Goal: Task Accomplishment & Management: Manage account settings

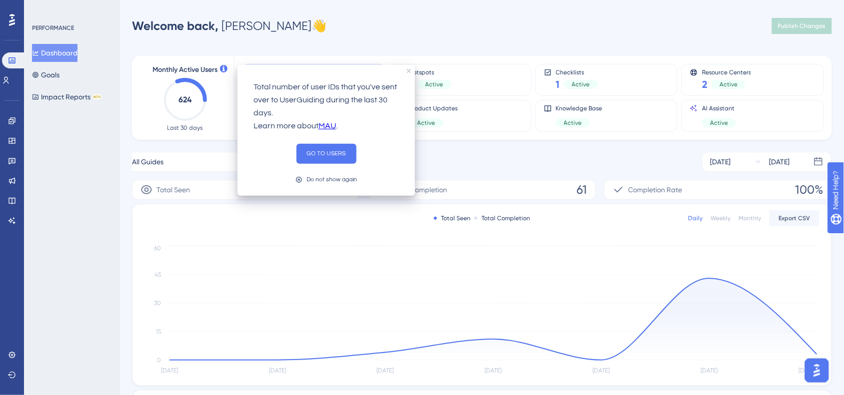
click at [223, 67] on icon at bounding box center [223, 68] width 7 height 7
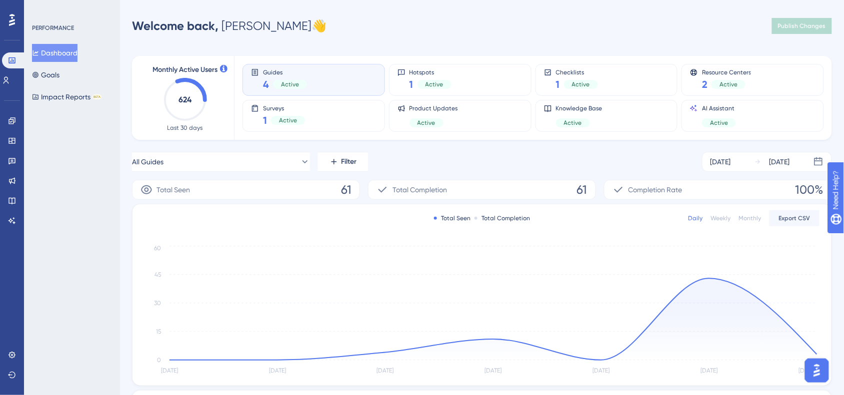
click at [515, 16] on div "Welcome back, [PERSON_NAME] 👋 Publish Changes" at bounding box center [482, 26] width 700 height 20
click at [288, 153] on button "All Guides" at bounding box center [221, 162] width 178 height 20
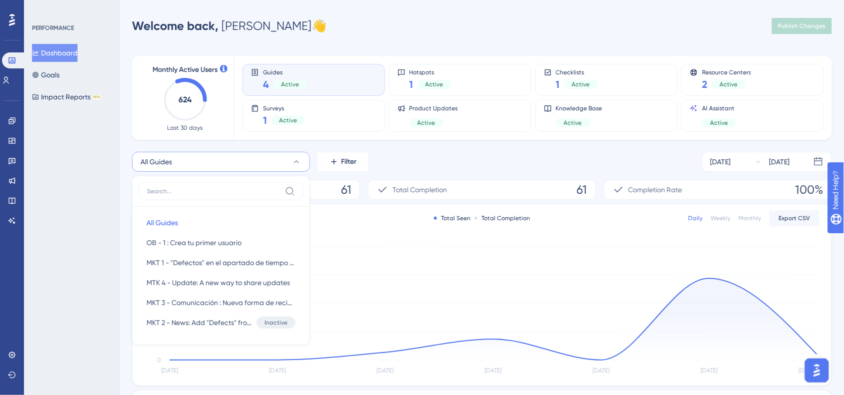
scroll to position [63, 0]
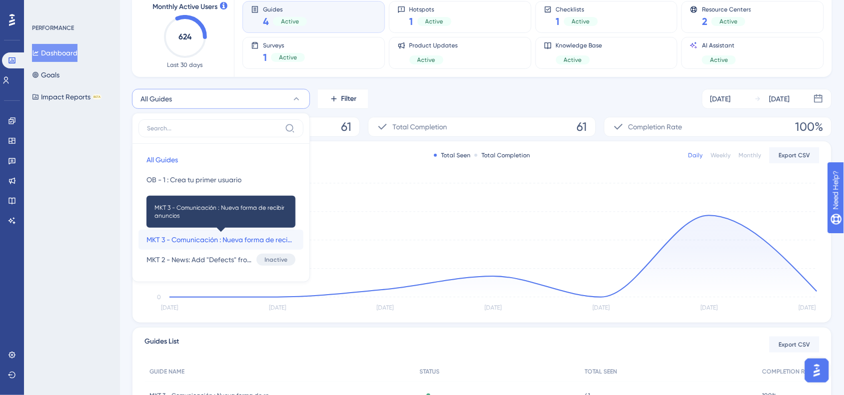
click at [205, 239] on span "MKT 3 - Comunicación : Nueva forma de recibir anuncios" at bounding box center [220, 240] width 149 height 12
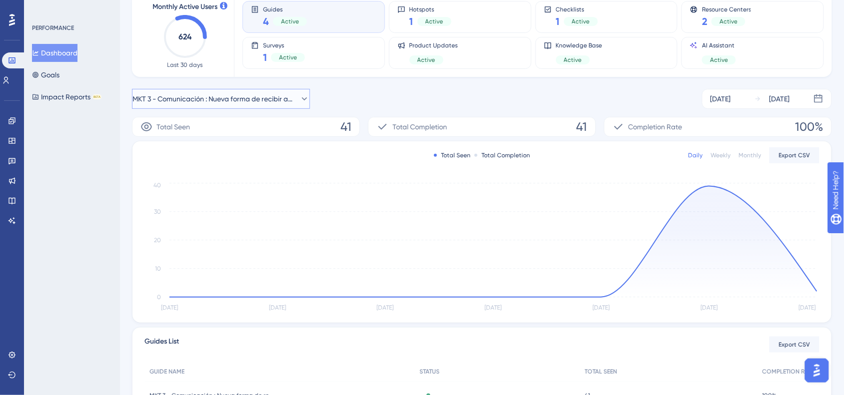
click at [215, 100] on span "MKT 3 - Comunicación : Nueva forma de recibir anuncios" at bounding box center [213, 99] width 163 height 12
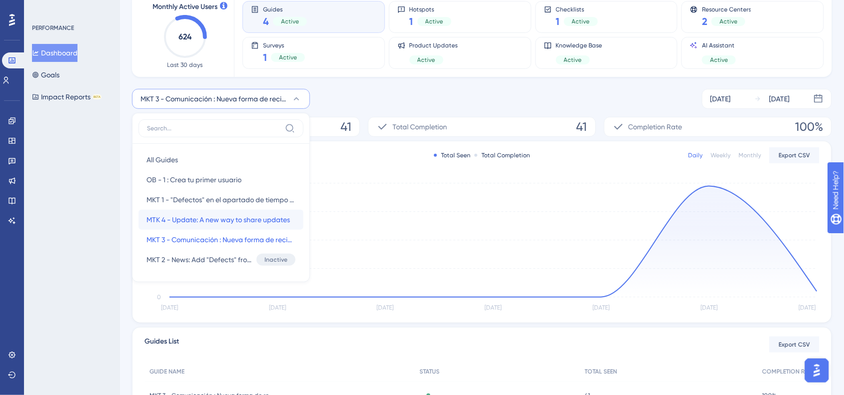
click at [233, 218] on span "MTK 4 - Update: A new way to share updates" at bounding box center [217, 220] width 143 height 12
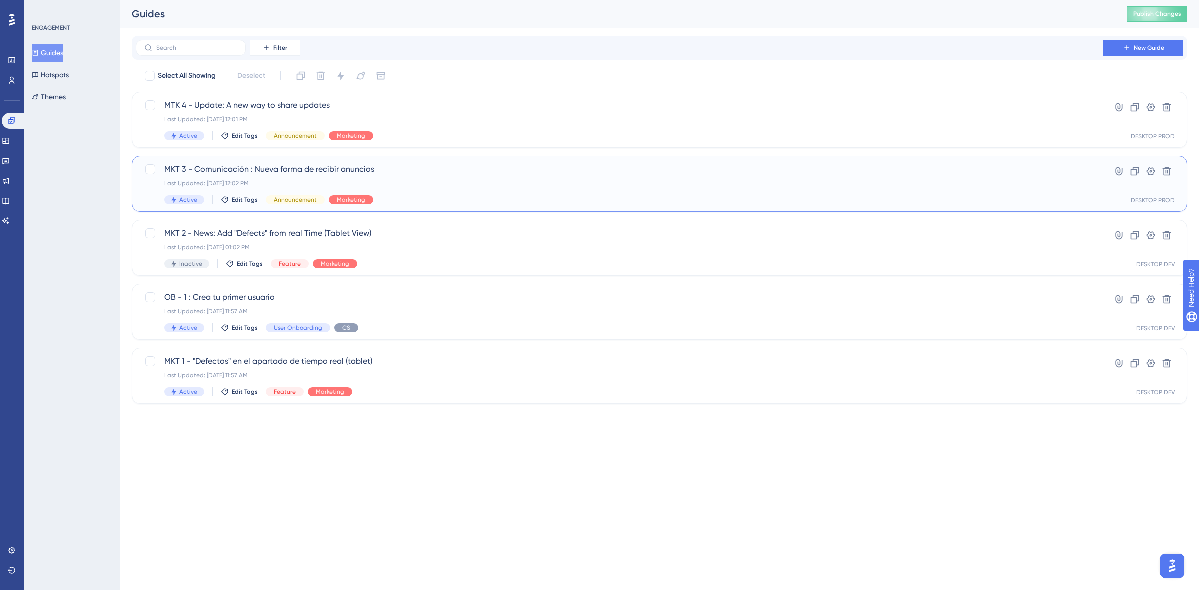
click at [413, 188] on div "MKT 3 - Comunicación : Nueva forma de recibir anuncios Last Updated: Sep 25 202…" at bounding box center [619, 183] width 911 height 41
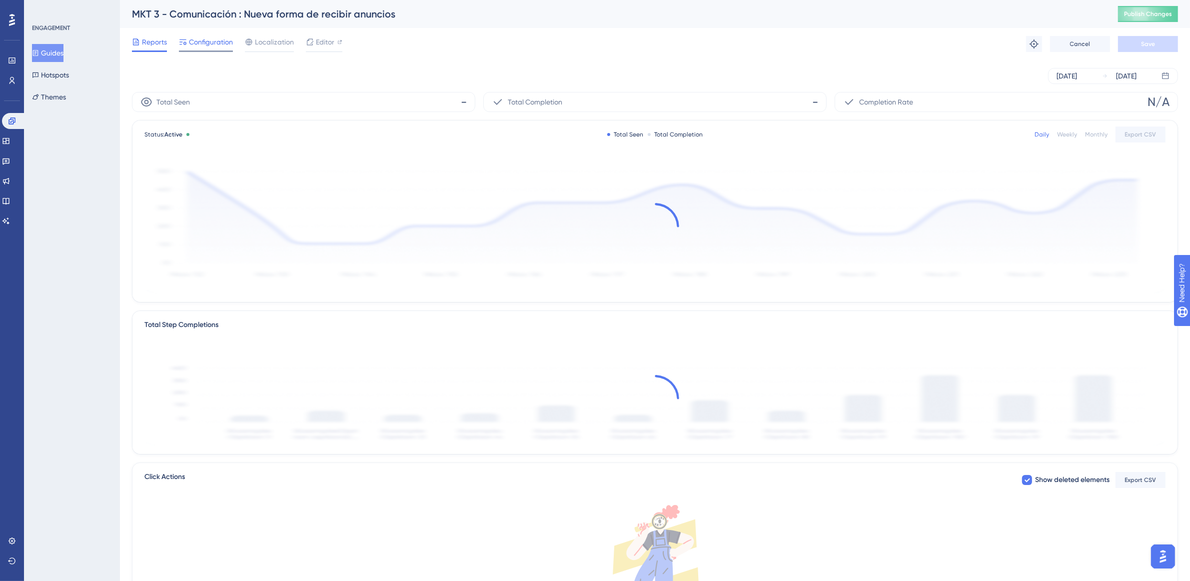
click at [206, 43] on span "Configuration" at bounding box center [211, 42] width 44 height 12
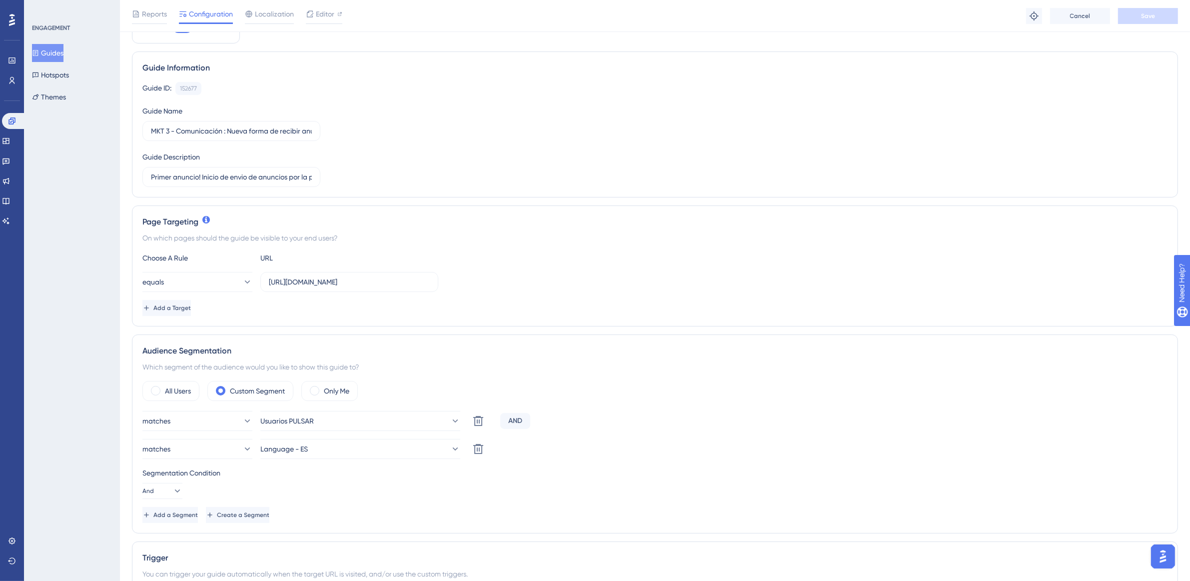
scroll to position [125, 0]
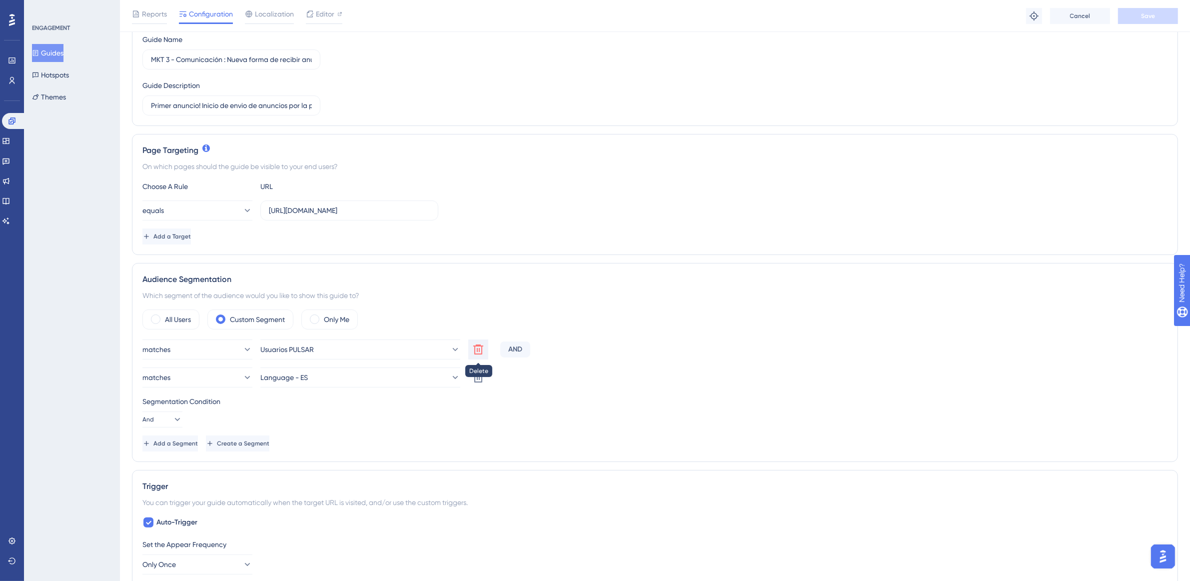
click at [479, 353] on icon at bounding box center [478, 349] width 12 height 12
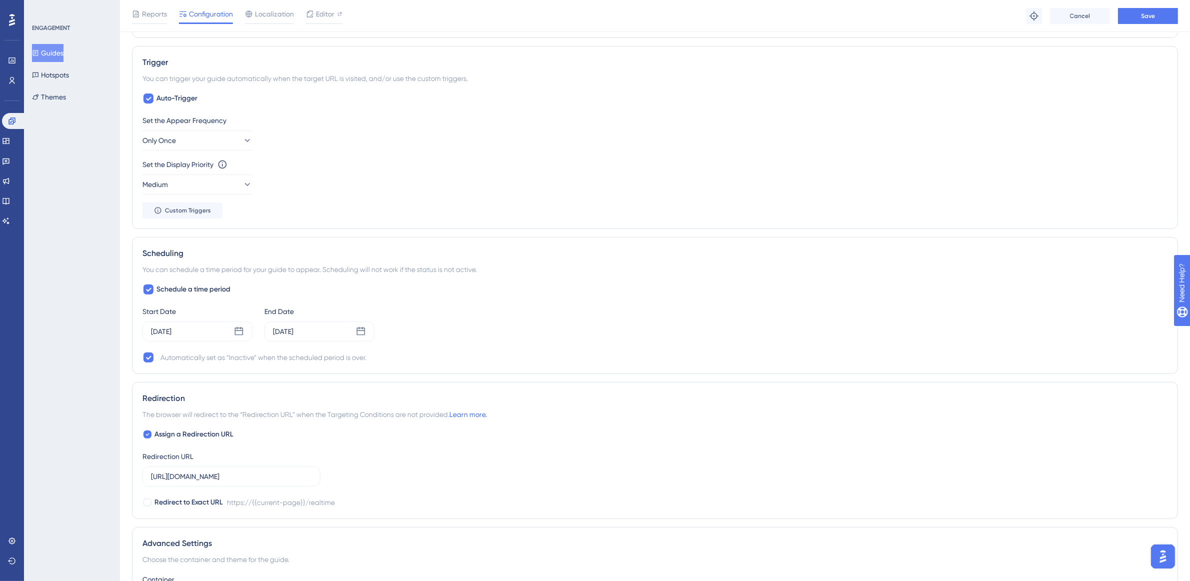
scroll to position [500, 0]
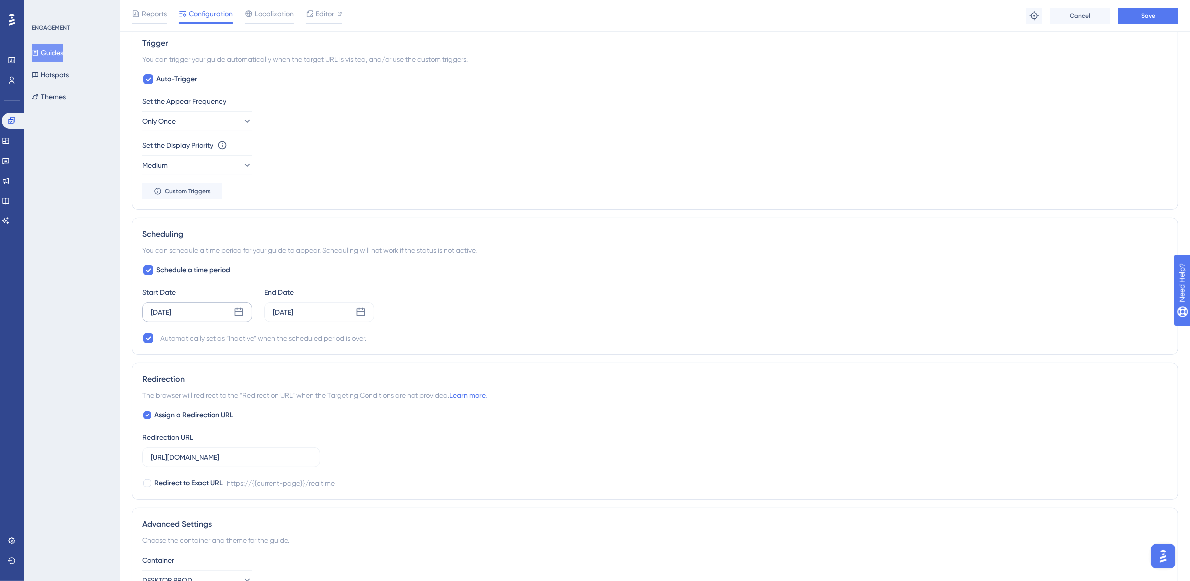
click at [235, 314] on icon at bounding box center [239, 312] width 8 height 8
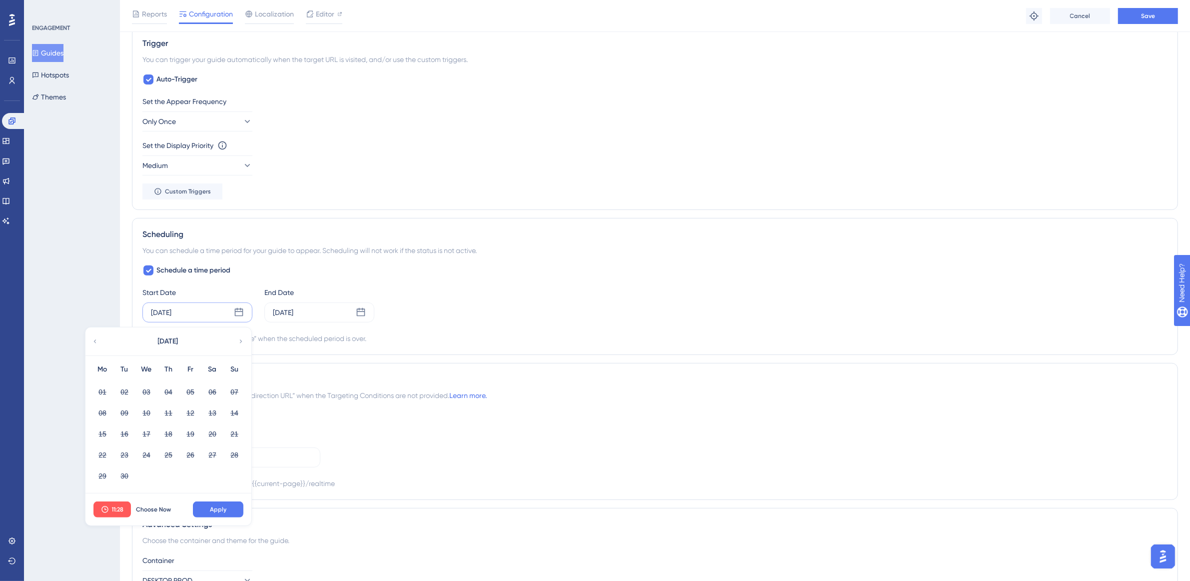
click at [190, 305] on div "Sep 25 2025 September 2025 Mo Tu We Th Fr Sa Su 01 02 03 04 05 06 07 08 09 10 1…" at bounding box center [197, 312] width 110 height 20
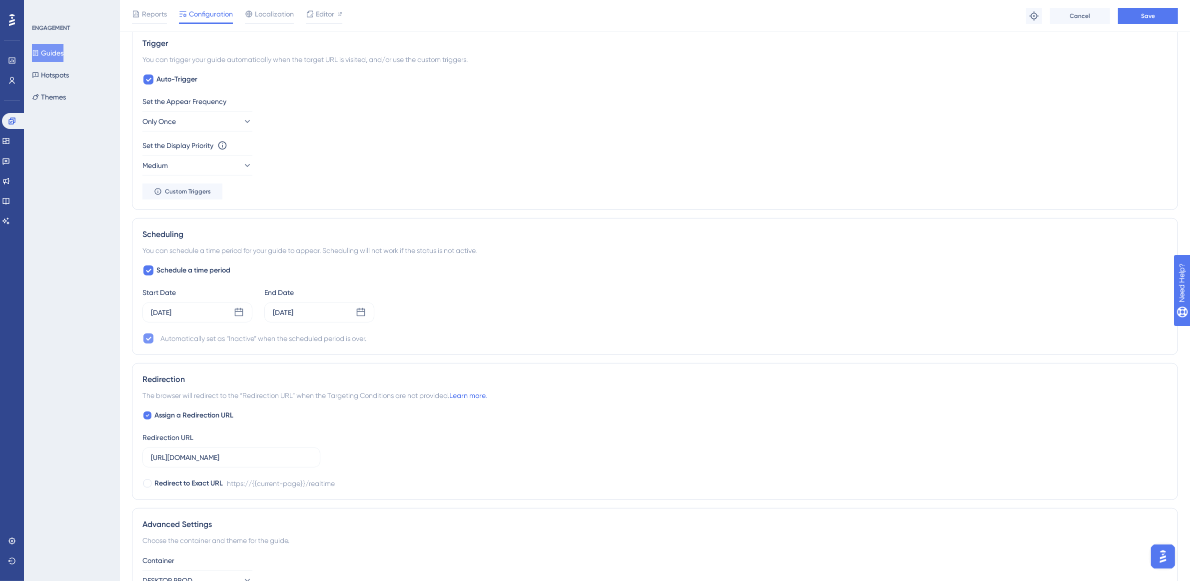
click at [148, 340] on icon at bounding box center [148, 338] width 6 height 8
checkbox input "false"
click at [239, 316] on icon at bounding box center [239, 312] width 10 height 10
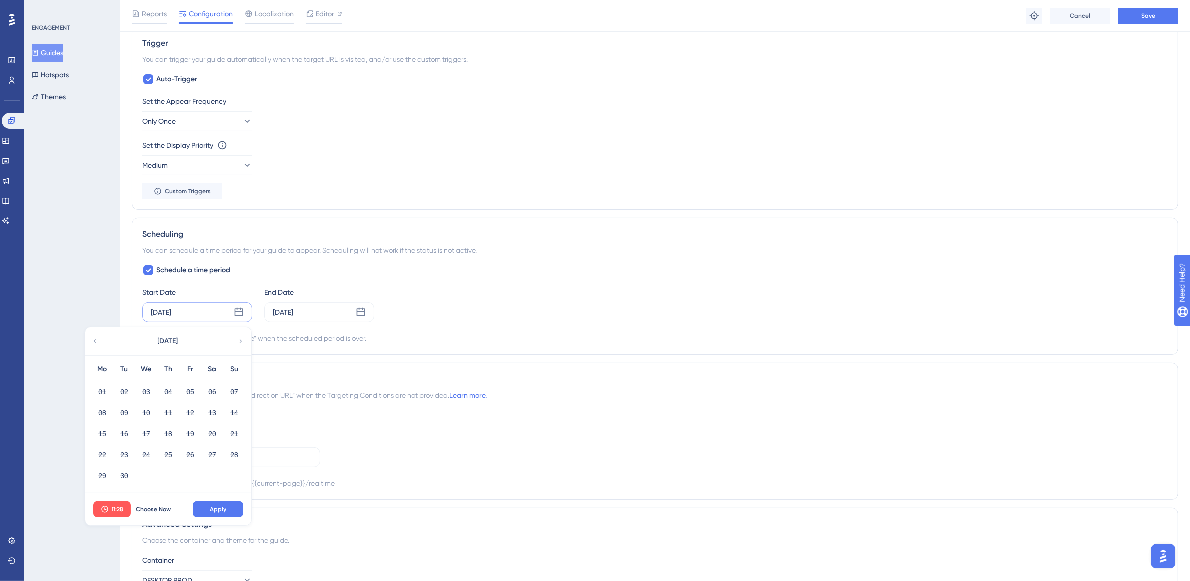
click at [103, 347] on div "September 2025" at bounding box center [167, 341] width 165 height 28
click at [171, 309] on div "Sep 25 2025" at bounding box center [161, 312] width 20 height 12
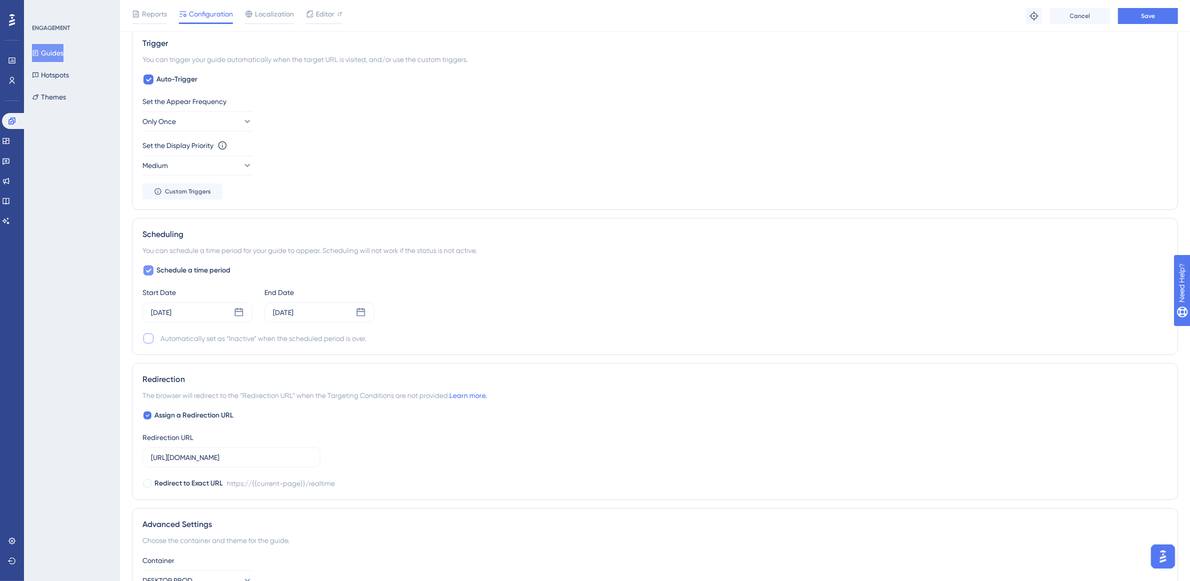
click at [151, 276] on div at bounding box center [148, 270] width 12 height 12
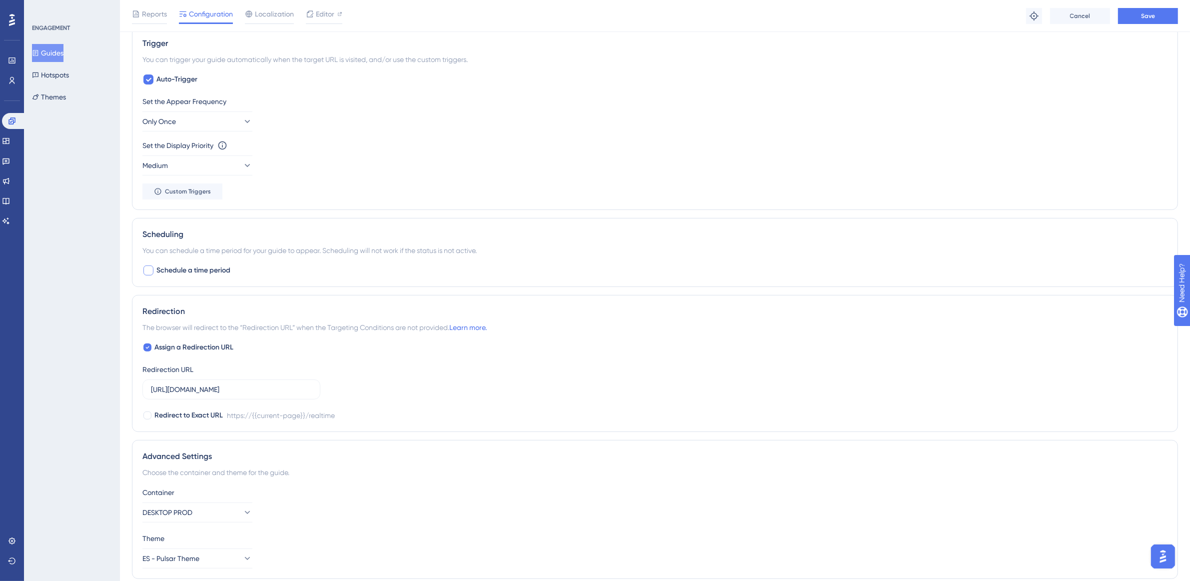
click at [149, 273] on div at bounding box center [148, 270] width 10 height 10
checkbox input "true"
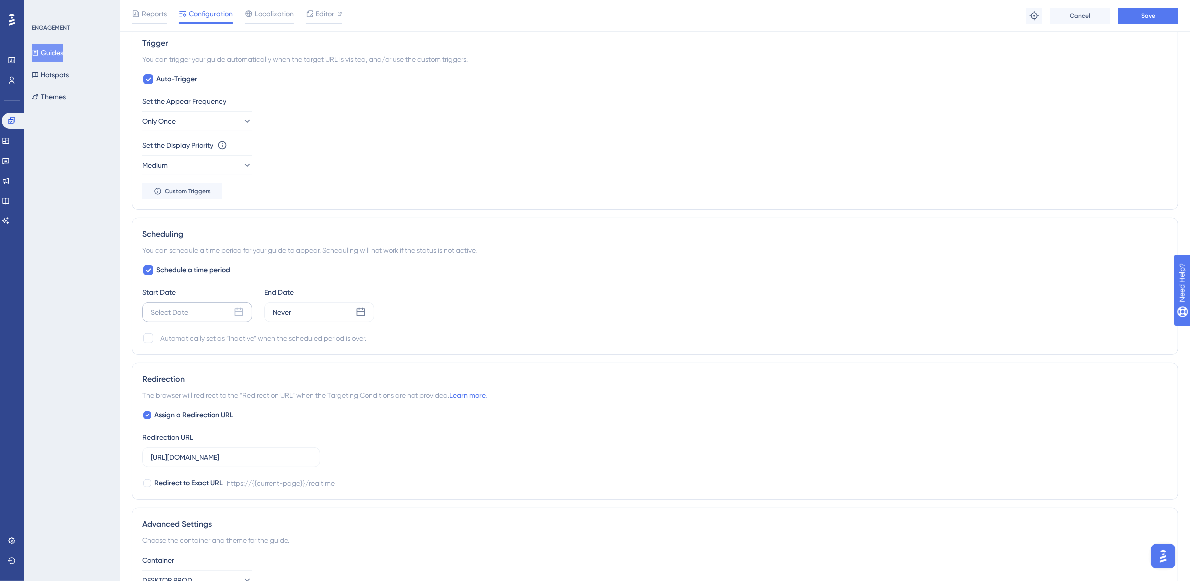
click at [240, 315] on icon at bounding box center [239, 312] width 10 height 10
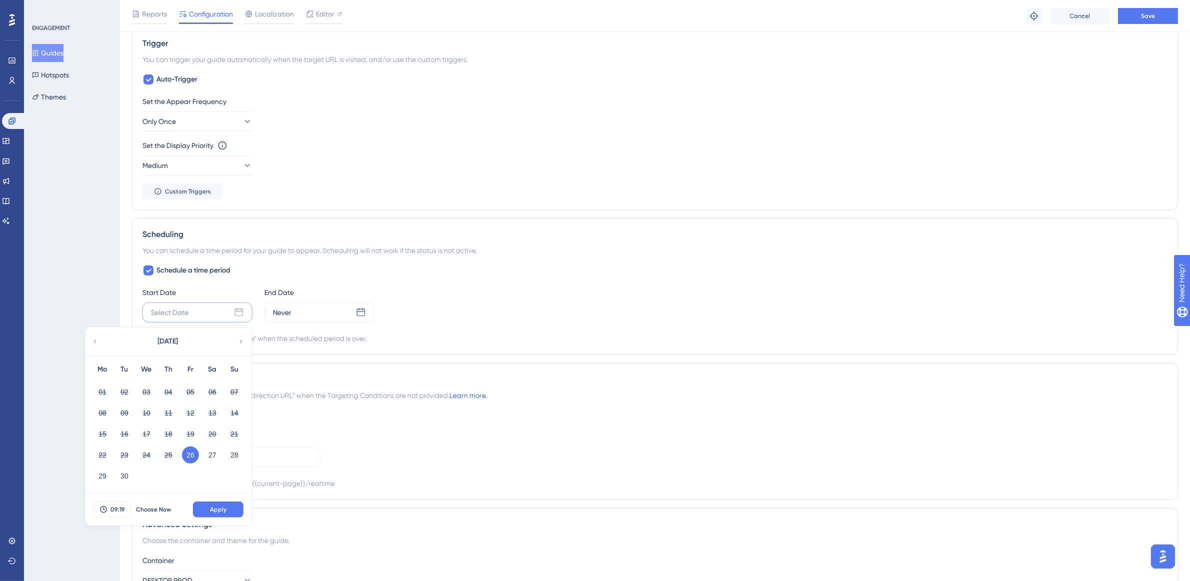
click at [193, 454] on button "26" at bounding box center [190, 454] width 17 height 17
click at [118, 511] on span "09:19" at bounding box center [117, 509] width 14 height 8
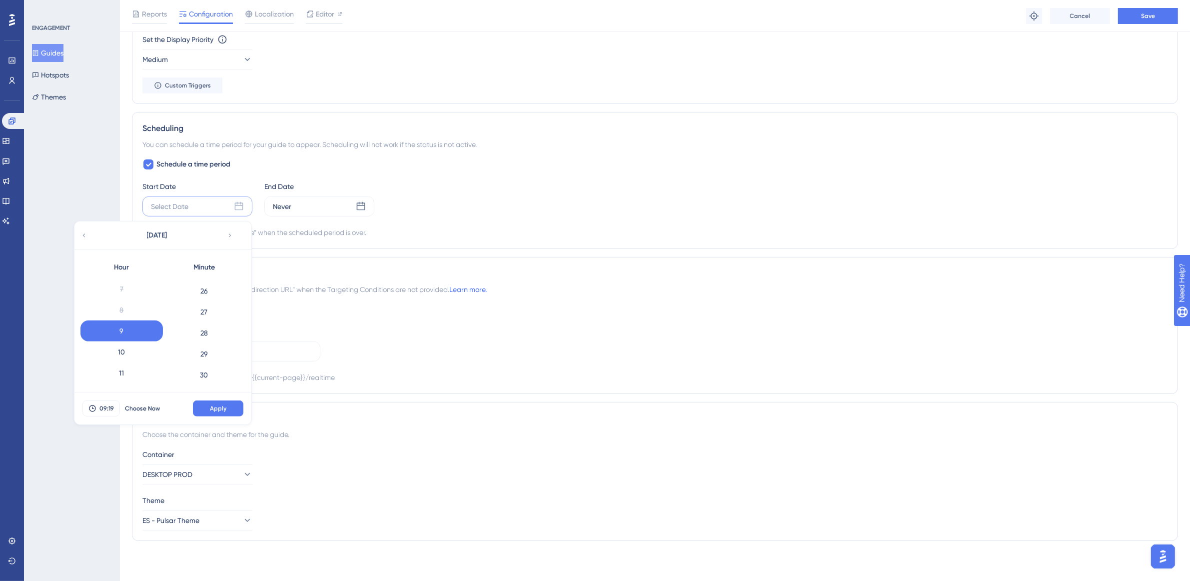
scroll to position [605, 0]
click at [206, 311] on div "30" at bounding box center [204, 312] width 82 height 21
click at [227, 411] on button "Apply" at bounding box center [218, 408] width 50 height 16
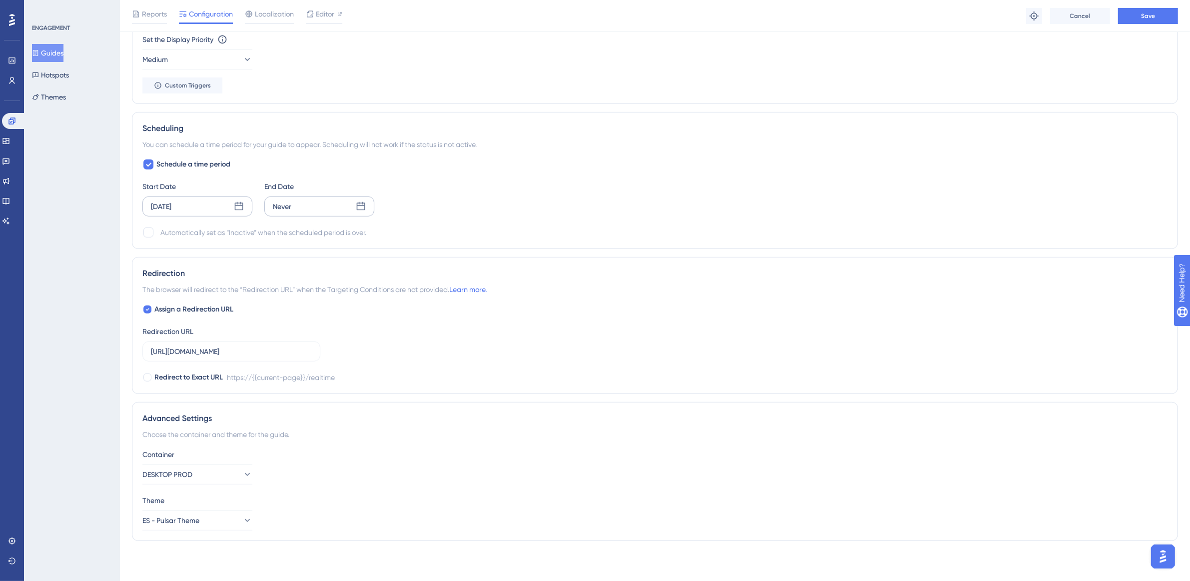
click at [364, 204] on icon at bounding box center [361, 206] width 8 height 8
click at [243, 407] on button "09:19" at bounding box center [233, 403] width 37 height 16
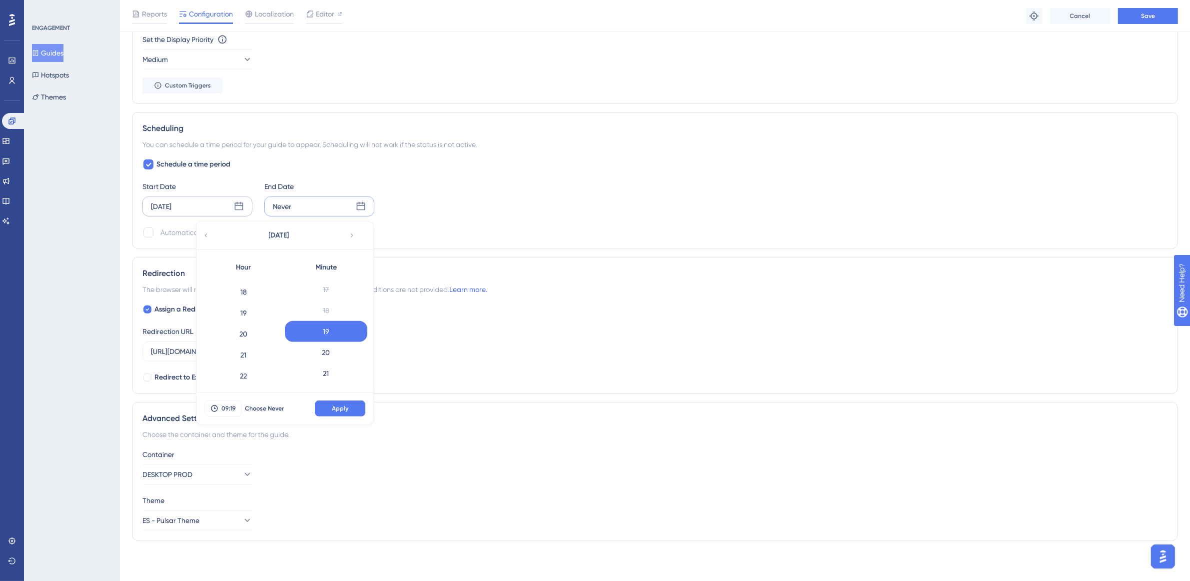
scroll to position [396, 0]
click at [255, 375] on div "23" at bounding box center [243, 374] width 82 height 21
click at [335, 368] on div "59" at bounding box center [326, 374] width 82 height 21
click at [336, 405] on span "Apply" at bounding box center [340, 408] width 16 height 8
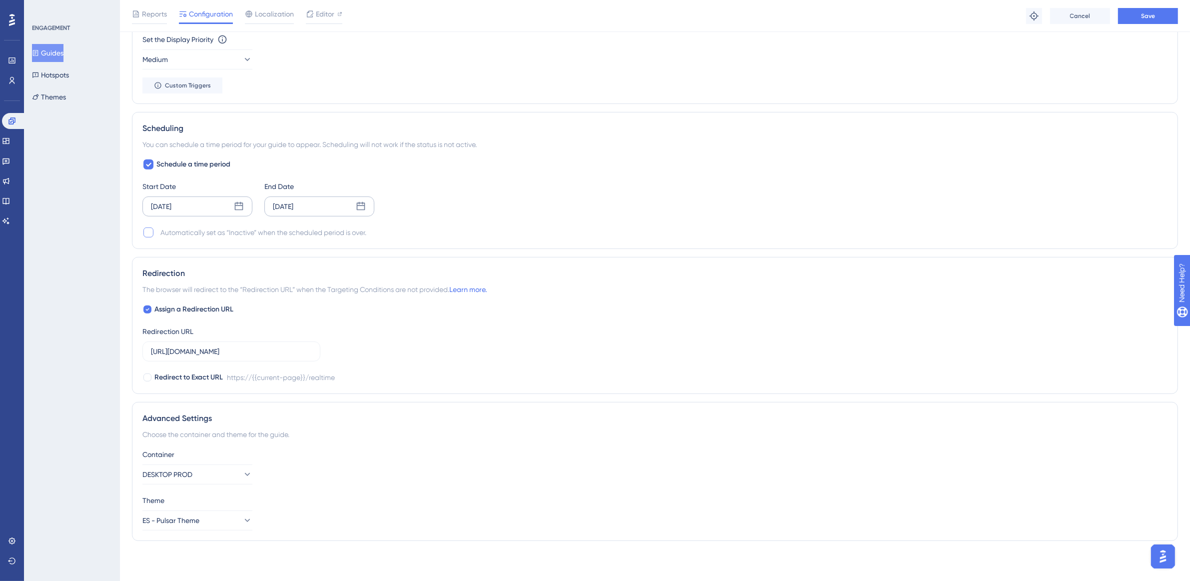
click at [149, 230] on div at bounding box center [148, 232] width 10 height 10
checkbox input "true"
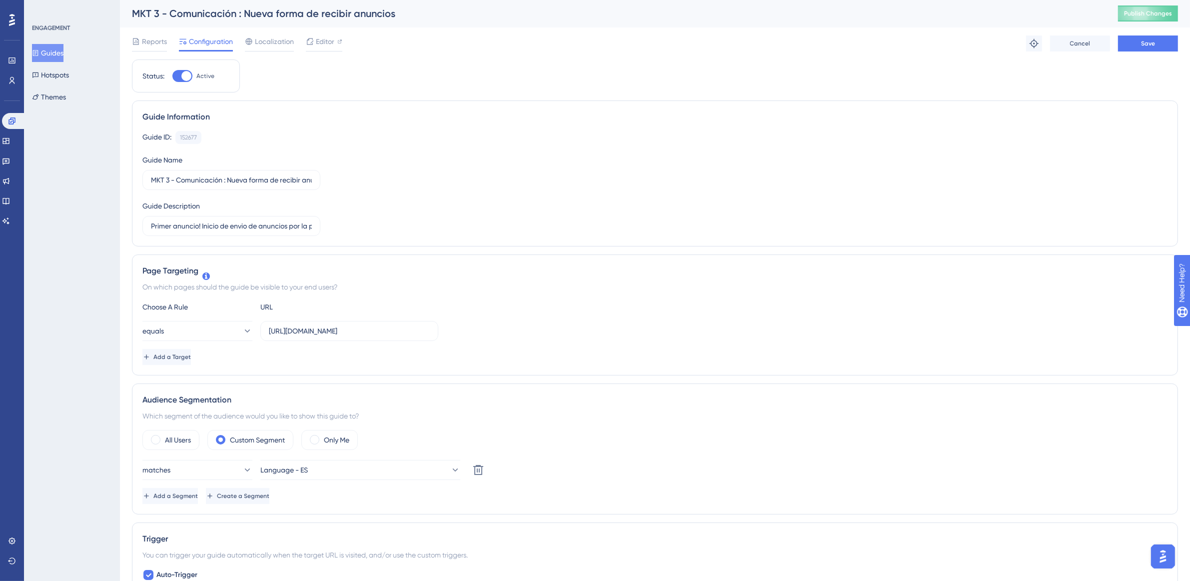
scroll to position [0, 0]
click at [1127, 41] on button "Save" at bounding box center [1148, 44] width 60 height 16
click at [59, 54] on button "Guides" at bounding box center [47, 53] width 31 height 18
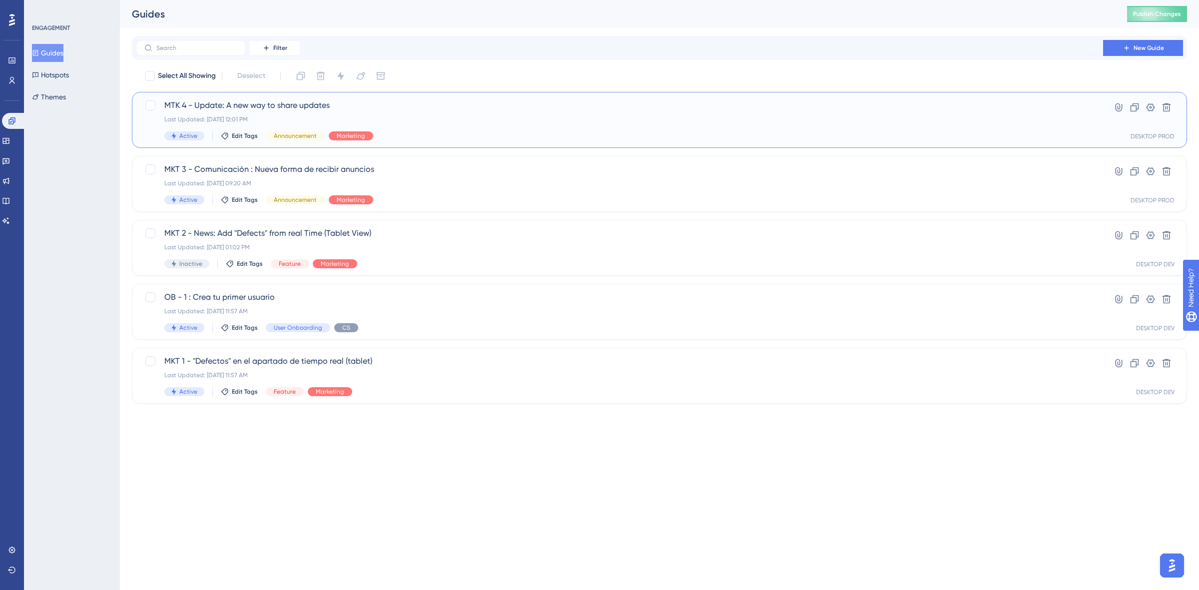
click at [468, 105] on span "MTK 4 - Update: A new way to share updates" at bounding box center [619, 105] width 911 height 12
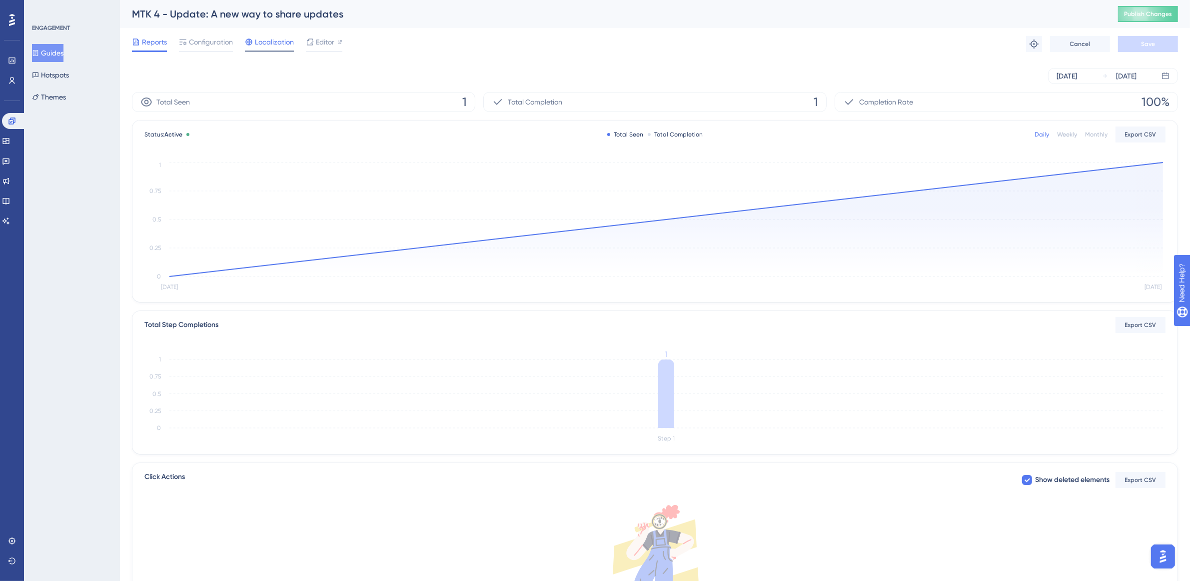
click at [265, 40] on span "Localization" at bounding box center [274, 42] width 39 height 12
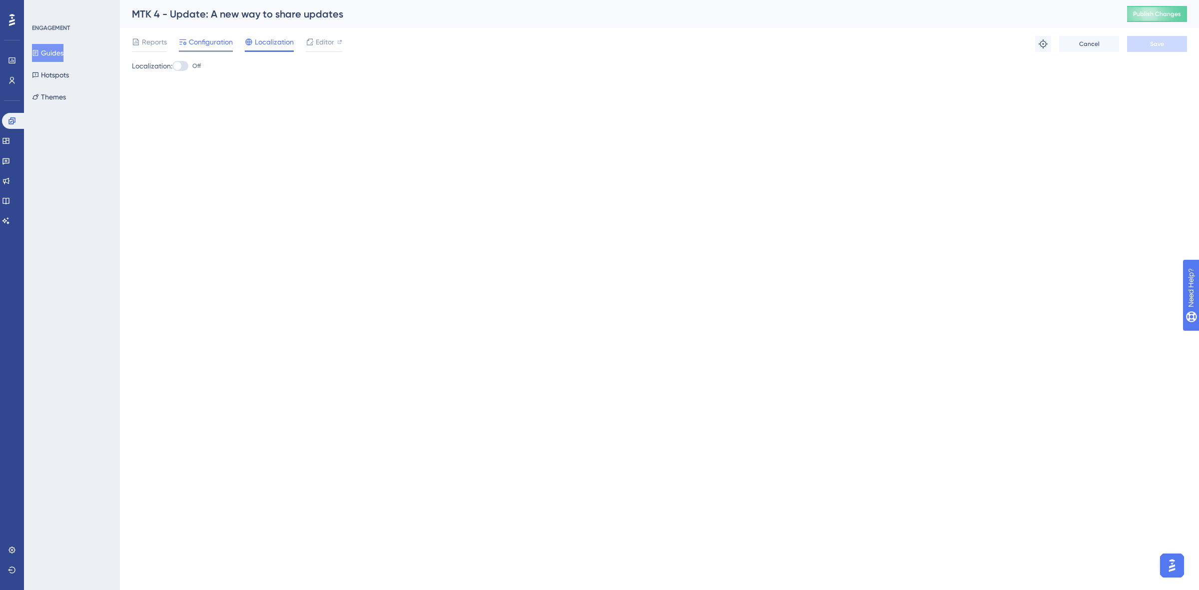
click at [202, 45] on span "Configuration" at bounding box center [211, 42] width 44 height 12
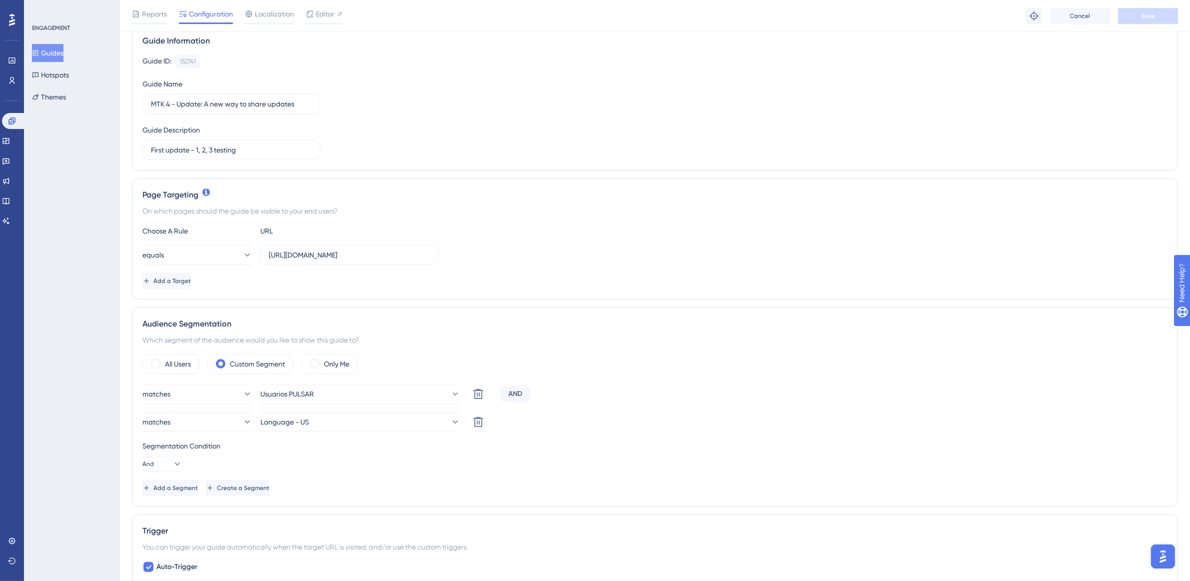
scroll to position [187, 0]
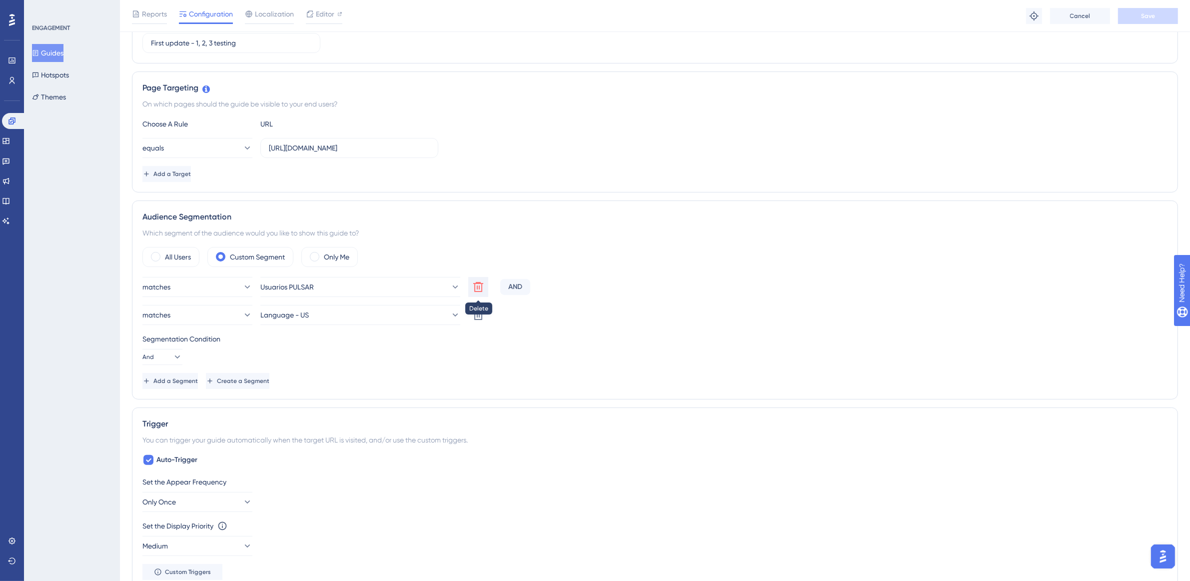
click at [480, 286] on icon at bounding box center [478, 287] width 12 height 12
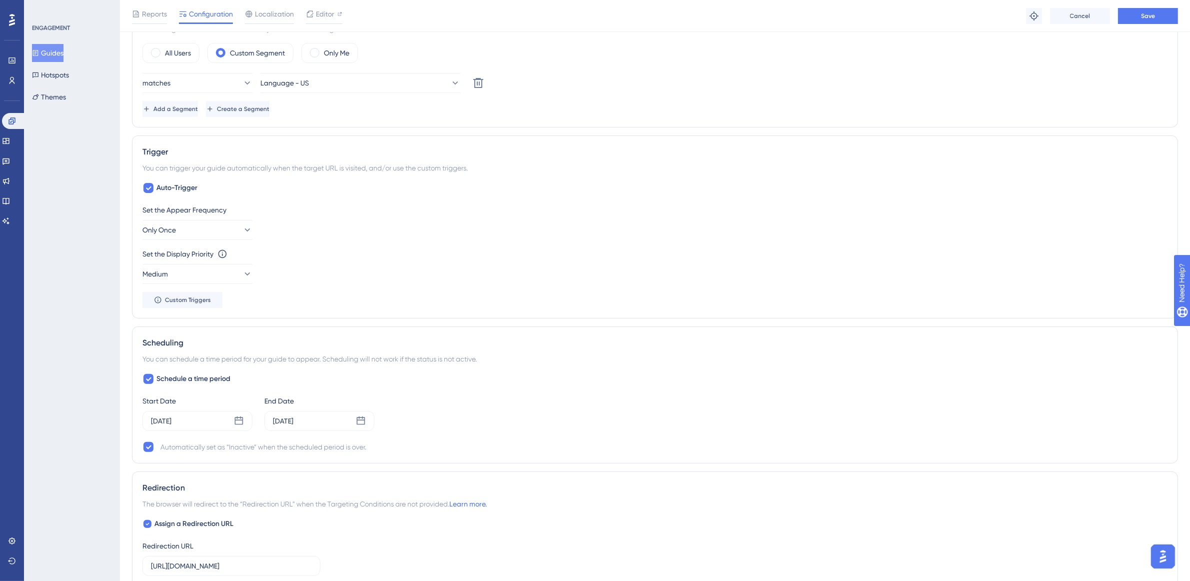
scroll to position [562, 0]
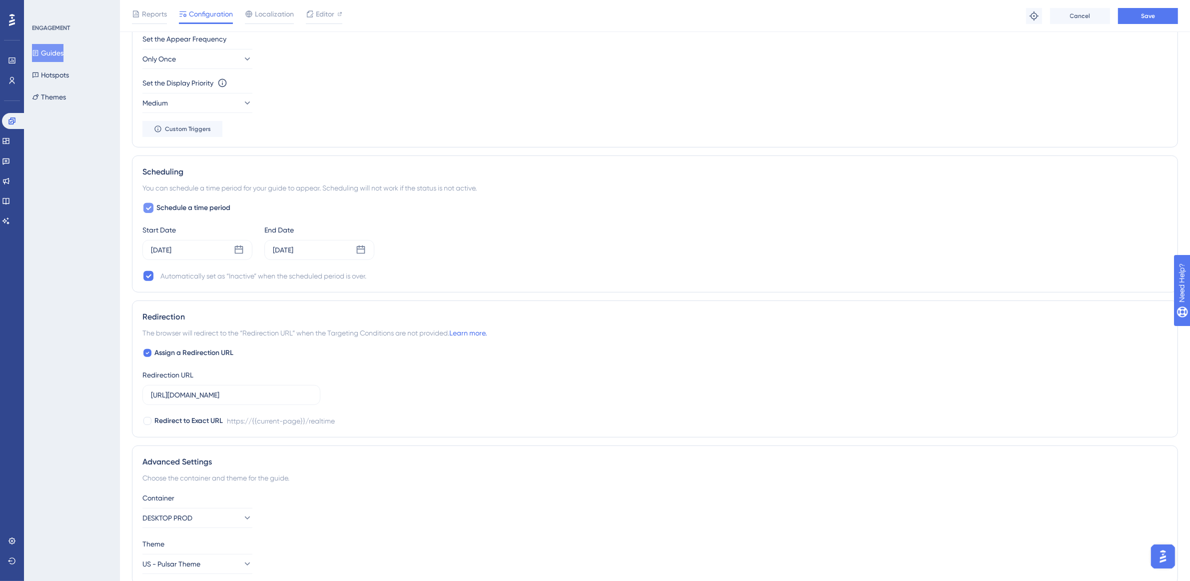
click at [153, 213] on div at bounding box center [148, 208] width 10 height 10
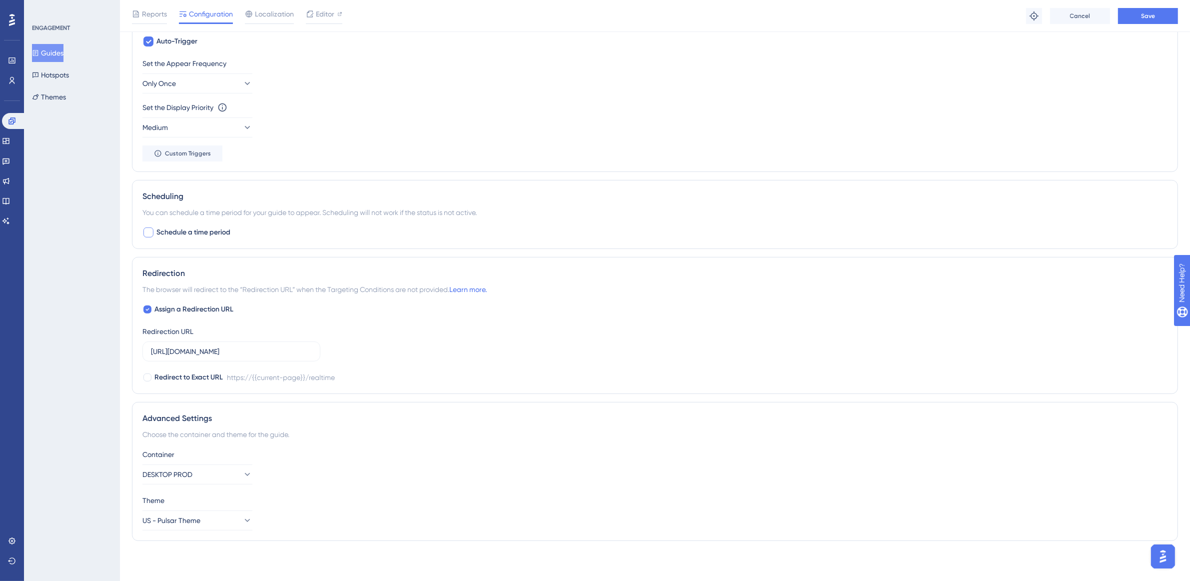
click at [163, 230] on span "Schedule a time period" at bounding box center [193, 232] width 74 height 12
checkbox input "true"
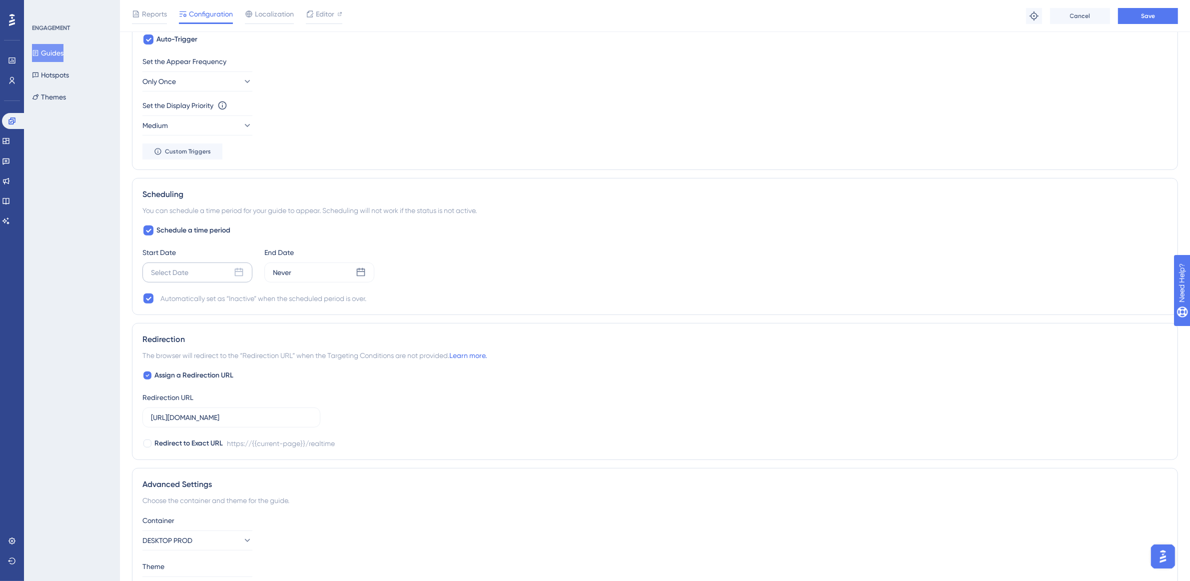
click at [240, 273] on icon at bounding box center [239, 272] width 8 height 8
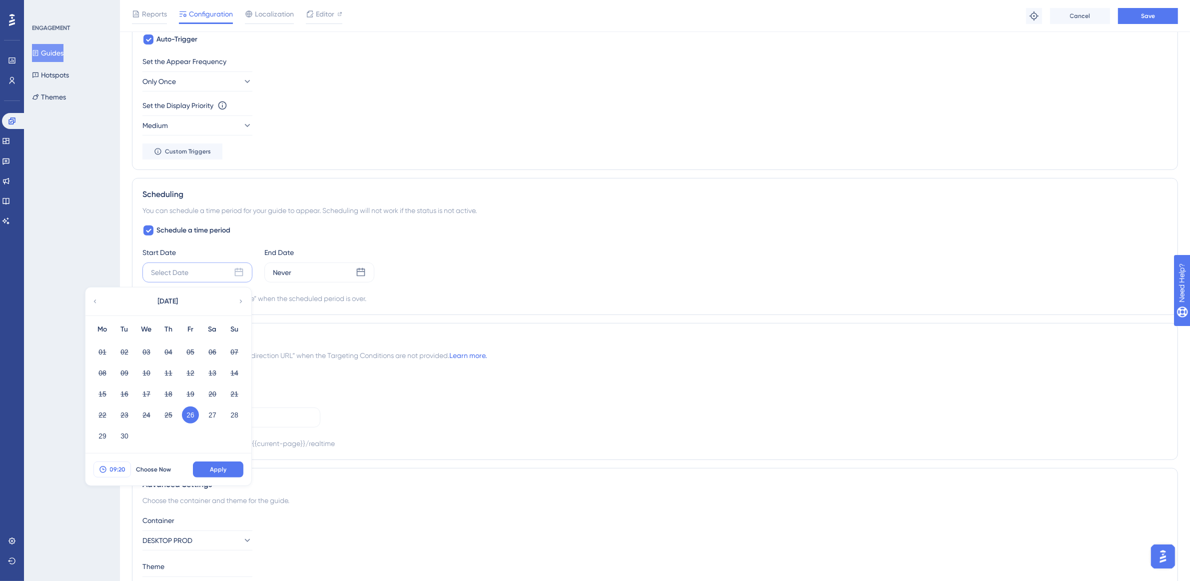
click at [121, 470] on span "09:20" at bounding box center [118, 469] width 16 height 8
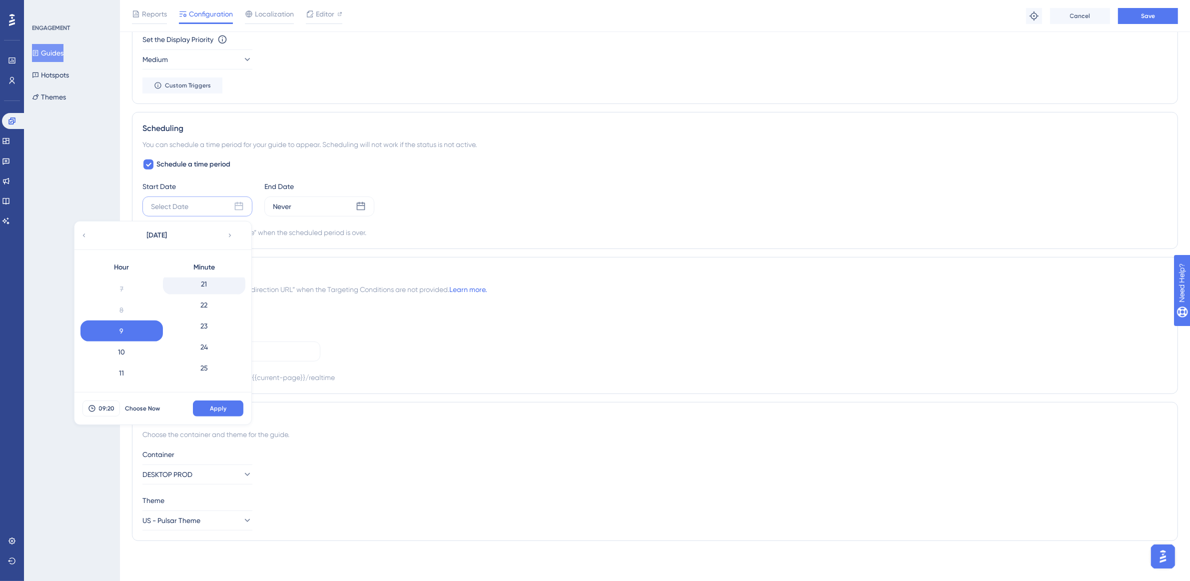
scroll to position [564, 0]
click at [203, 356] on div "30" at bounding box center [204, 353] width 82 height 21
click at [232, 405] on button "Apply" at bounding box center [218, 408] width 50 height 16
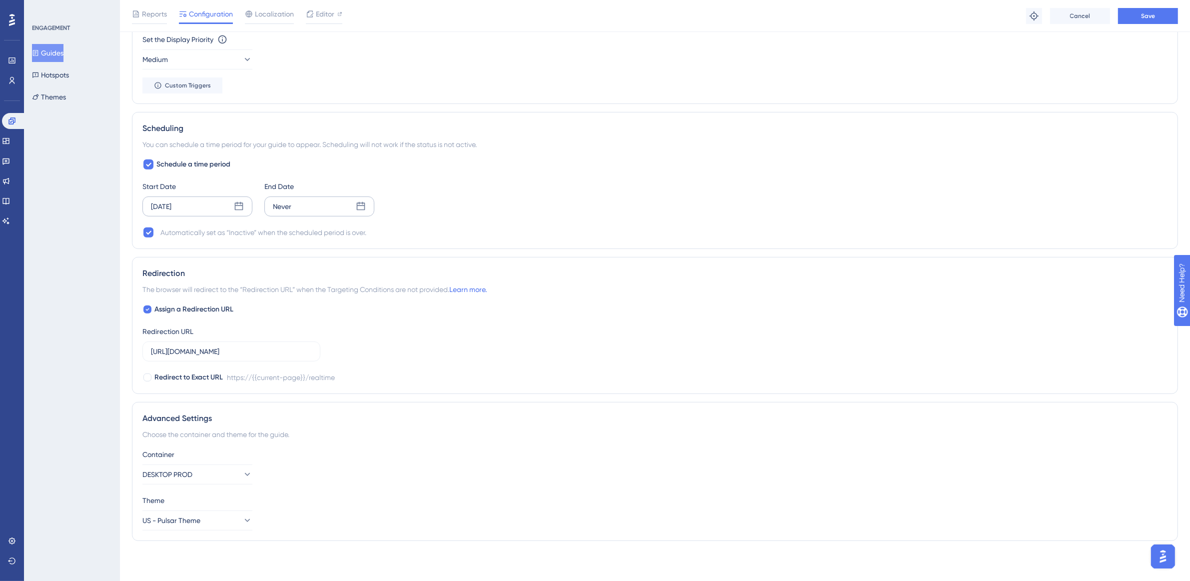
click at [342, 205] on div "Never" at bounding box center [319, 206] width 110 height 20
click at [313, 347] on button "26" at bounding box center [312, 348] width 17 height 17
click at [241, 402] on span "09:20" at bounding box center [240, 403] width 16 height 8
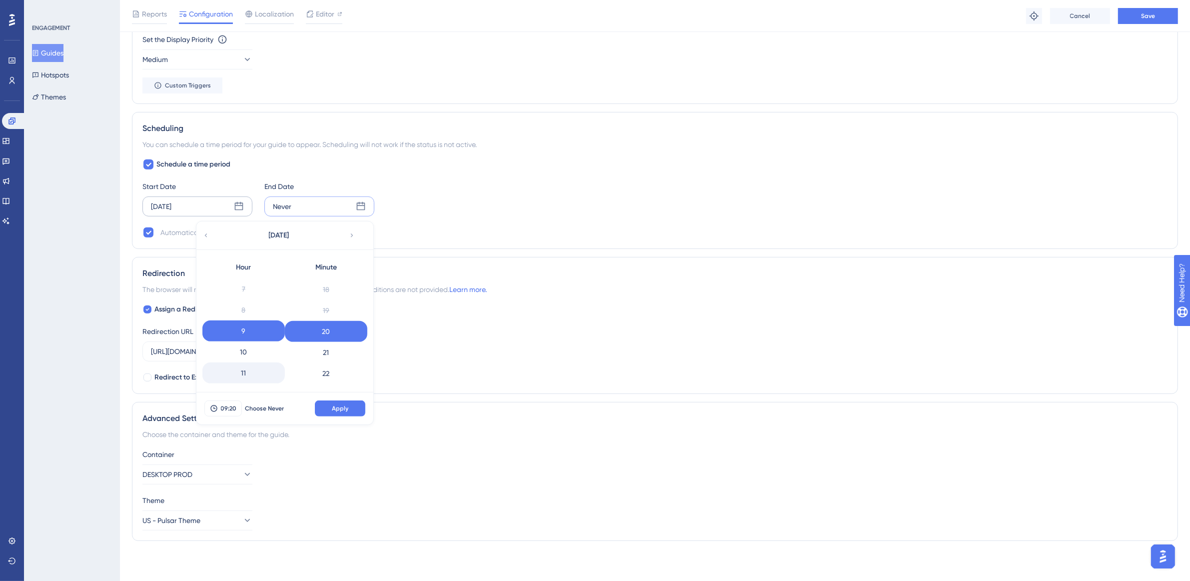
scroll to position [396, 0]
click at [240, 368] on div "23" at bounding box center [243, 374] width 82 height 21
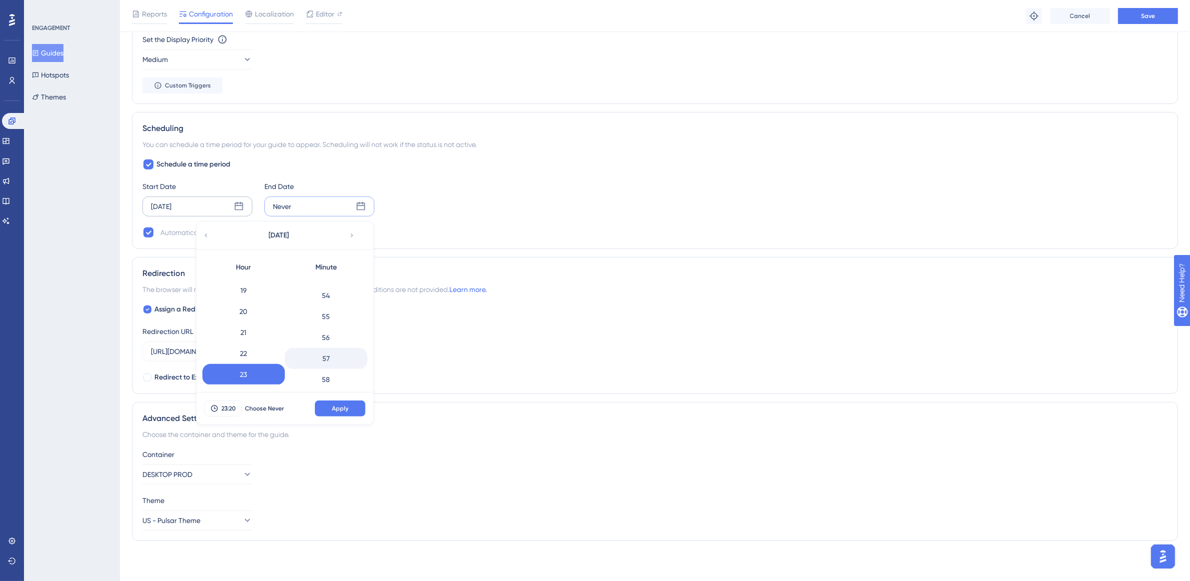
scroll to position [1152, 0]
click at [331, 365] on div "59" at bounding box center [326, 374] width 82 height 21
click at [335, 401] on button "Apply" at bounding box center [340, 408] width 50 height 16
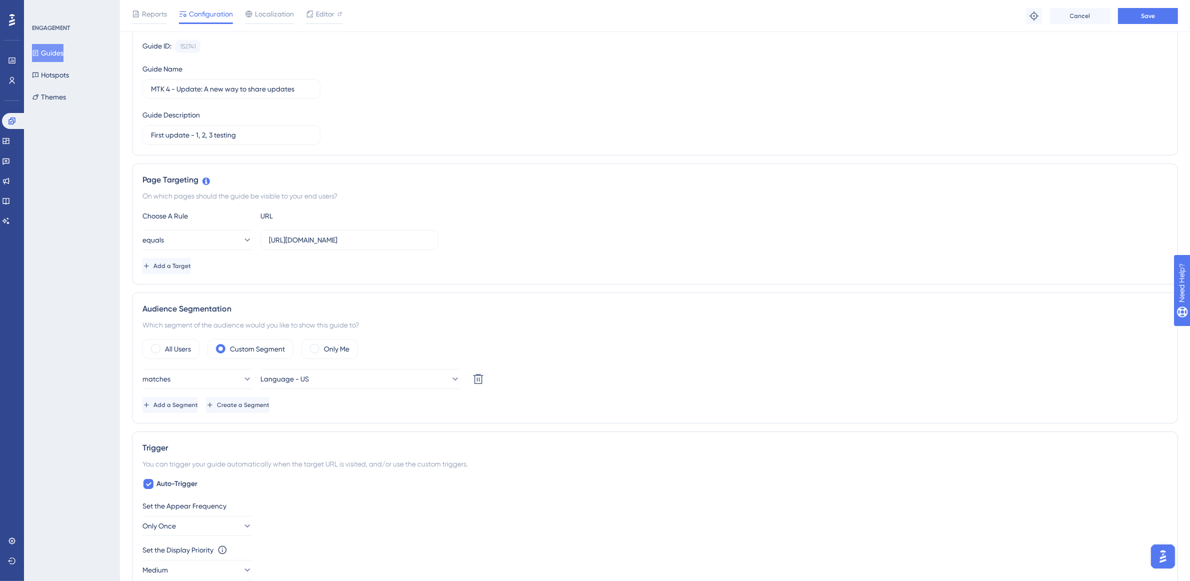
scroll to position [0, 0]
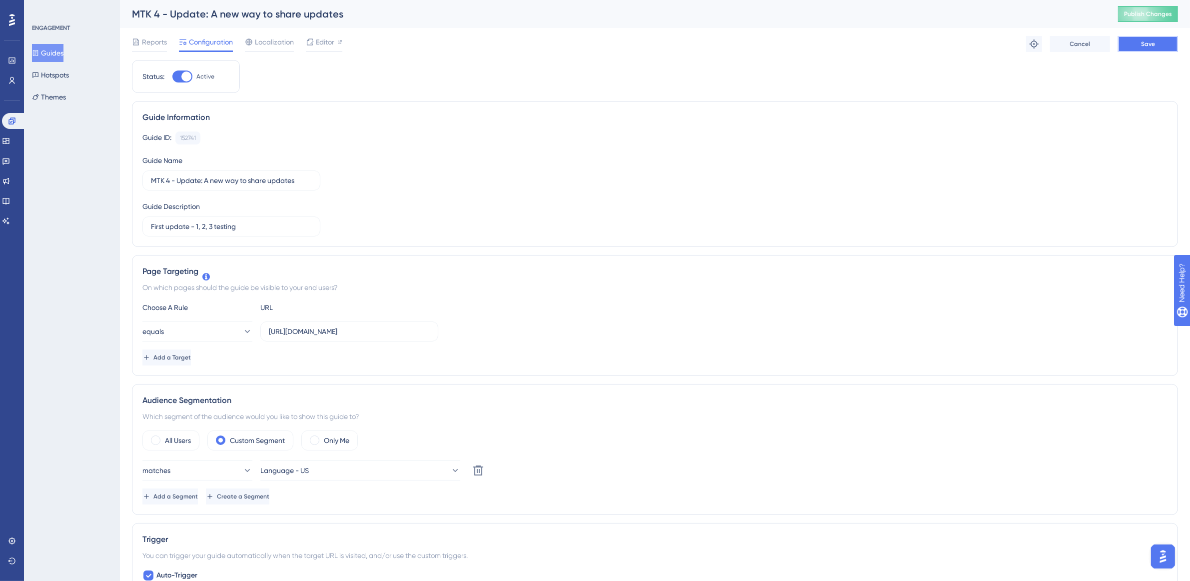
click at [1127, 40] on button "Save" at bounding box center [1148, 44] width 60 height 16
